Goal: Information Seeking & Learning: Learn about a topic

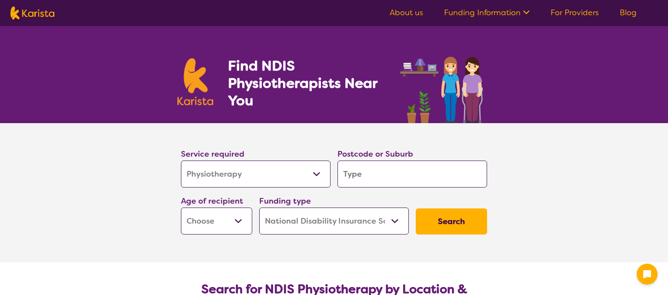
select select "Physiotherapy"
select select "NDIS"
select select "Physiotherapy"
select select "NDIS"
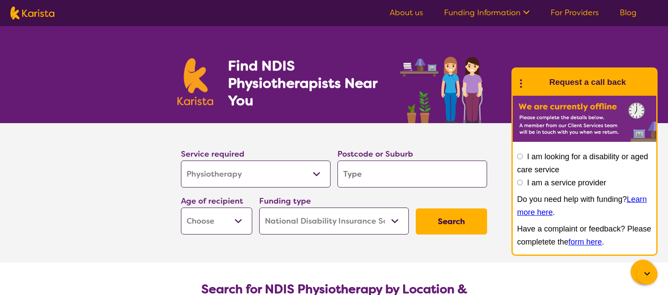
click at [342, 169] on input "search" at bounding box center [411, 173] width 149 height 27
type input "3"
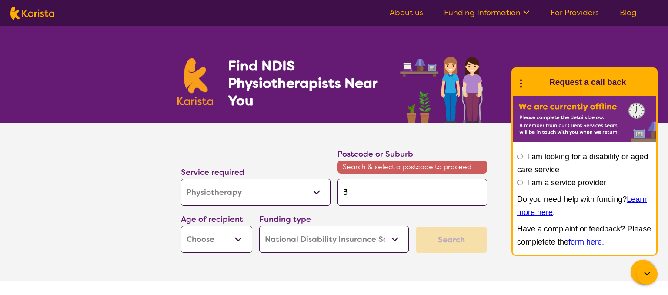
type input "31"
type input "315"
type input "3155"
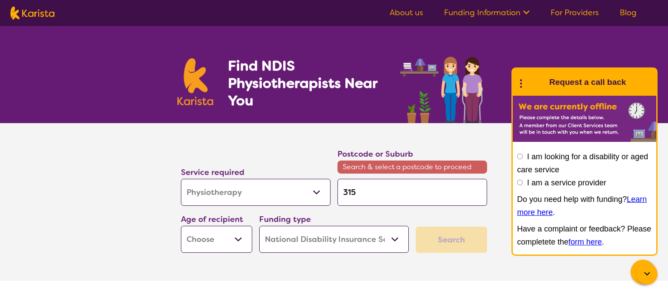
type input "3155"
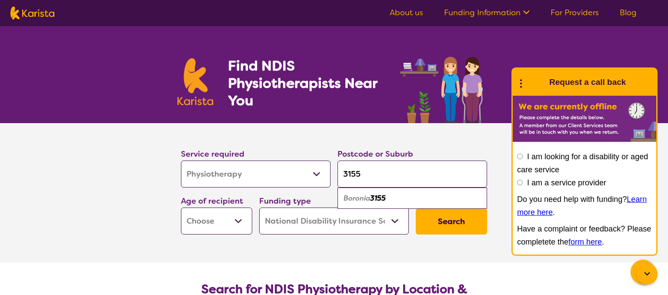
type input "3155"
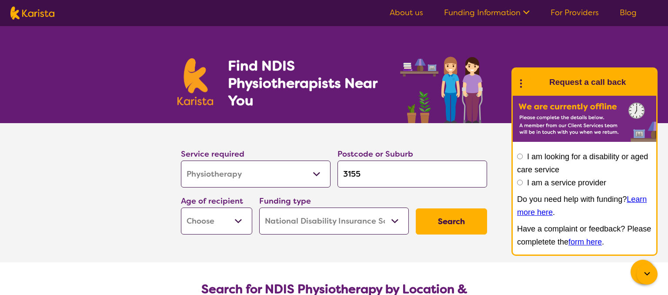
click at [181, 207] on select "Early Childhood - 0 to 9 Child - 10 to 11 Adolescent - 12 to 17 Adult - 18 to 6…" at bounding box center [216, 220] width 71 height 27
select select "AG"
click option "Aged - [DEMOGRAPHIC_DATA]+" at bounding box center [0, 0] width 0 height 0
select select "AG"
click at [259, 207] on select "Home Care Package (HCP) National Disability Insurance Scheme (NDIS) I don't know" at bounding box center [333, 220] width 149 height 27
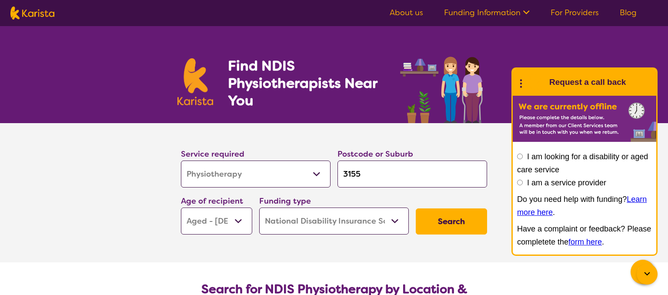
drag, startPoint x: 395, startPoint y: 219, endPoint x: 378, endPoint y: 269, distance: 52.9
click at [181, 160] on select "Allied Health Assistant Assessment ([MEDICAL_DATA] or [MEDICAL_DATA]) Behaviour…" at bounding box center [255, 173] width 149 height 27
select select "Exercise physiology"
click option "Exercise physiology" at bounding box center [0, 0] width 0 height 0
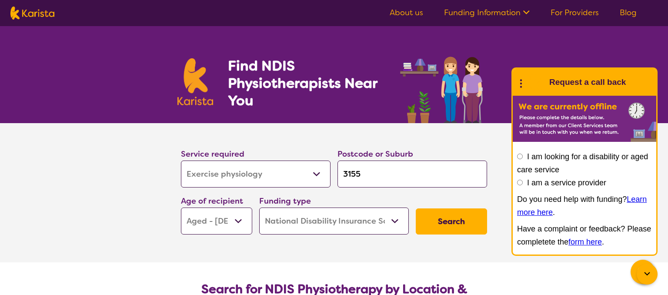
select select "Exercise physiology"
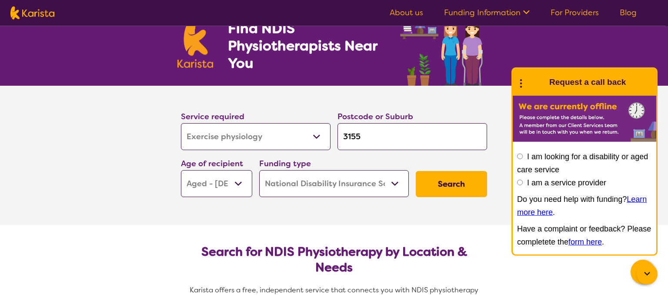
scroll to position [92, 0]
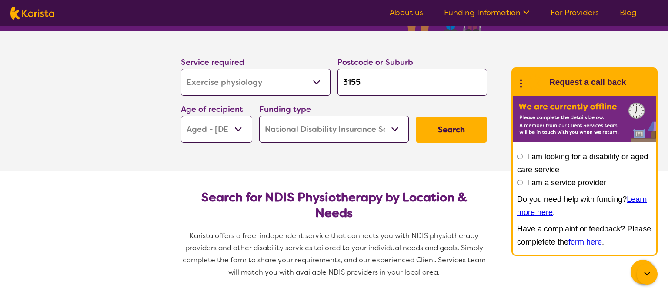
click at [452, 126] on button "Search" at bounding box center [450, 129] width 71 height 26
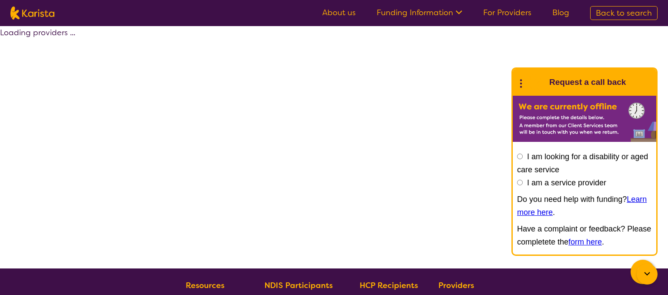
select select "NDIS"
select select "Exercise physiology"
select select "AG"
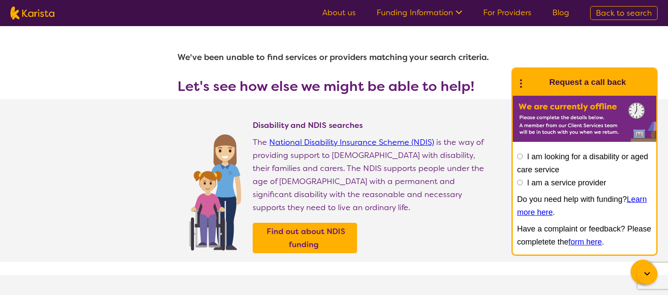
select select "Physiotherapy"
select select "AG"
select select "NDIS"
select select "Physiotherapy"
select select "AG"
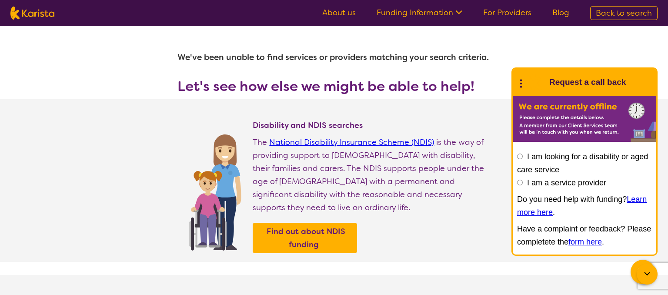
select select "NDIS"
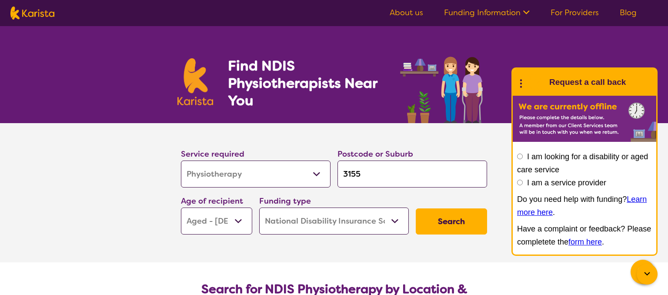
drag, startPoint x: 361, startPoint y: 172, endPoint x: 332, endPoint y: 168, distance: 29.0
click at [337, 168] on input "3155" at bounding box center [411, 173] width 149 height 27
type input "r"
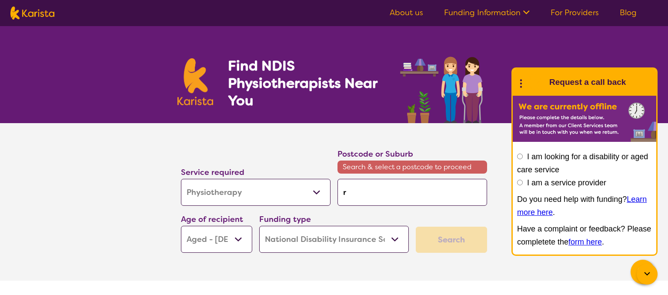
type input "ri"
type input "rin"
type input "ring"
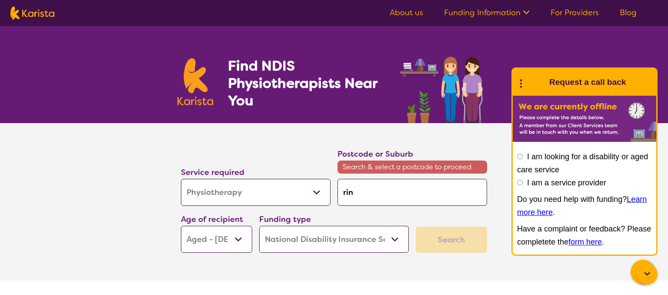
type input "ring"
type input "ringw"
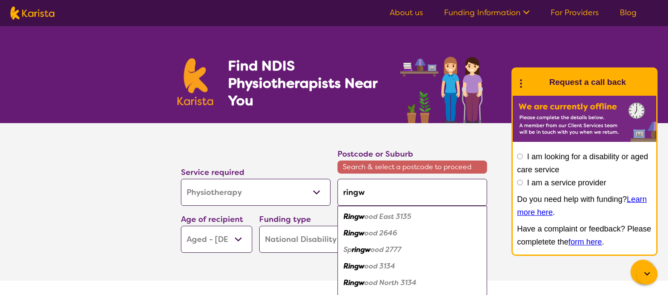
type input "ringwo"
type input "ringwoo"
type input "ringwood"
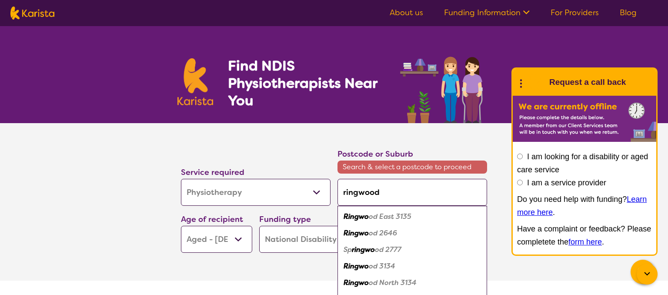
type input "ringwood"
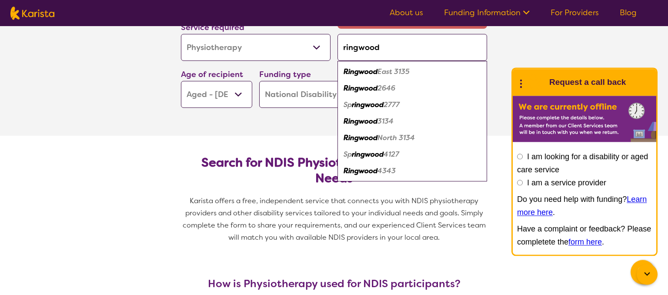
scroll to position [92, 0]
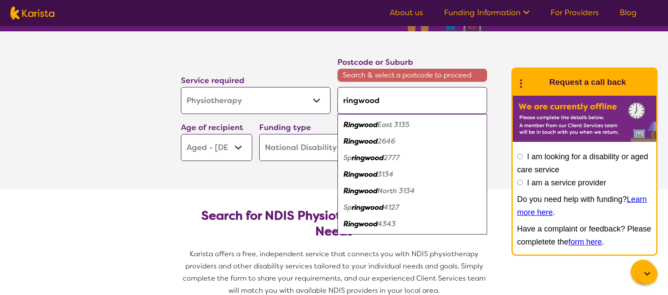
click at [369, 172] on em "Ringwood" at bounding box center [360, 173] width 34 height 9
type input "3134"
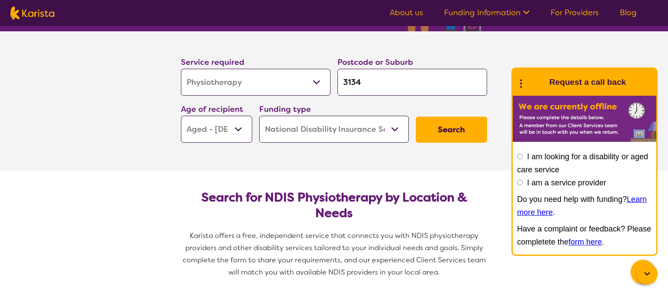
click at [452, 129] on button "Search" at bounding box center [450, 129] width 71 height 26
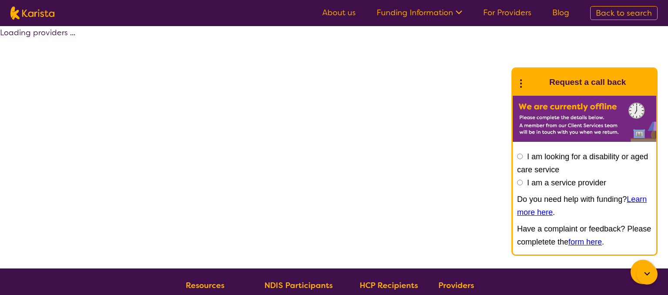
select select "by_score"
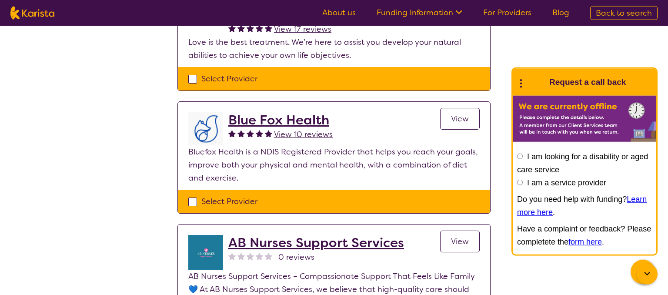
scroll to position [46, 0]
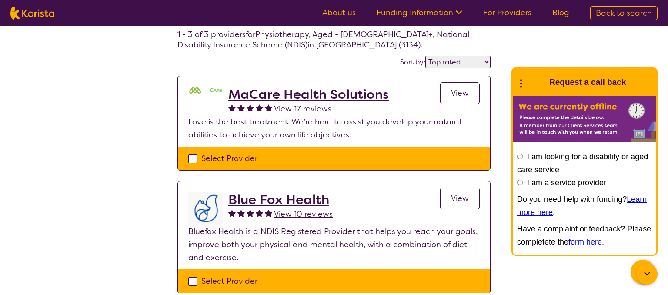
click at [306, 96] on h2 "MaCare Health Solutions" at bounding box center [308, 94] width 160 height 16
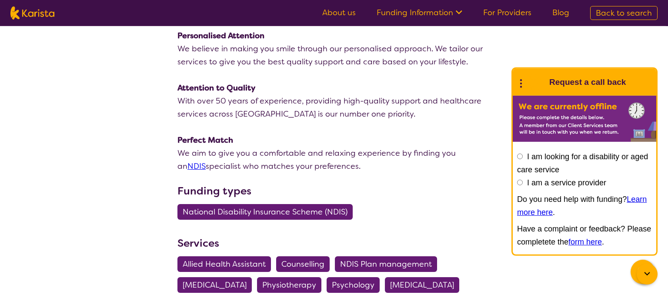
scroll to position [229, 0]
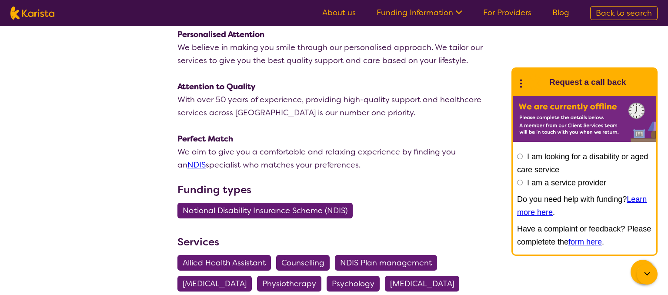
click at [394, 261] on span "NDIS Plan management" at bounding box center [386, 263] width 92 height 16
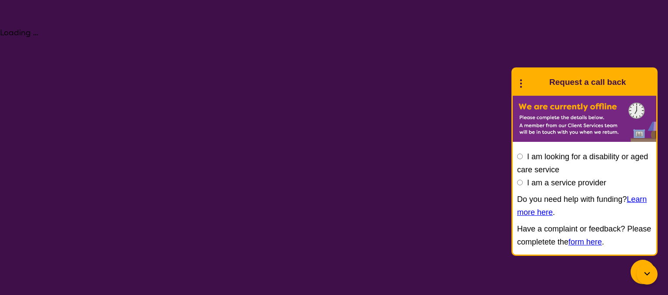
select select "NDIS Plan management"
select select "AG"
select select "NDIS"
select select "NDIS Plan management"
select select "AG"
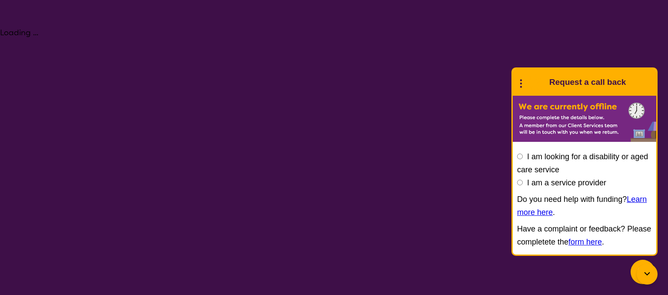
select select "NDIS"
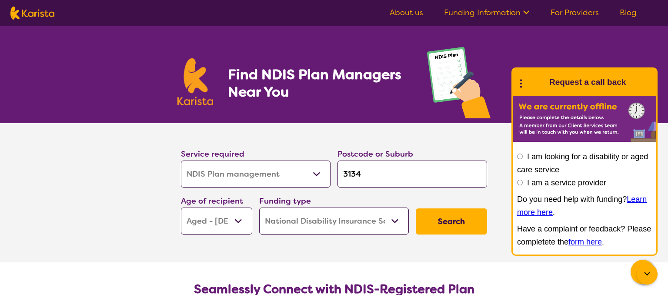
click at [467, 223] on button "Search" at bounding box center [450, 221] width 71 height 26
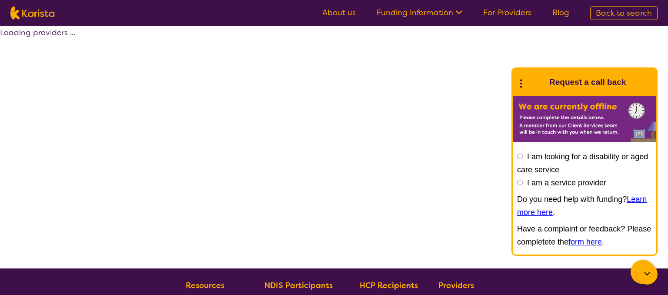
select select "by_score"
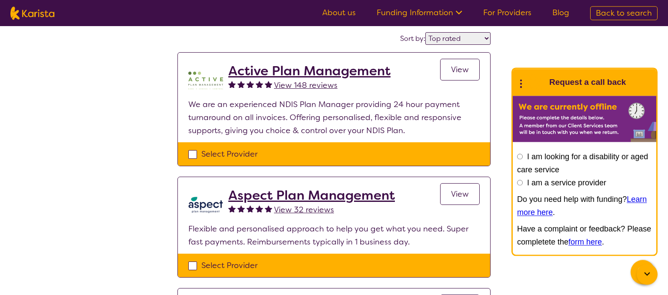
scroll to position [137, 0]
